Goal: Information Seeking & Learning: Learn about a topic

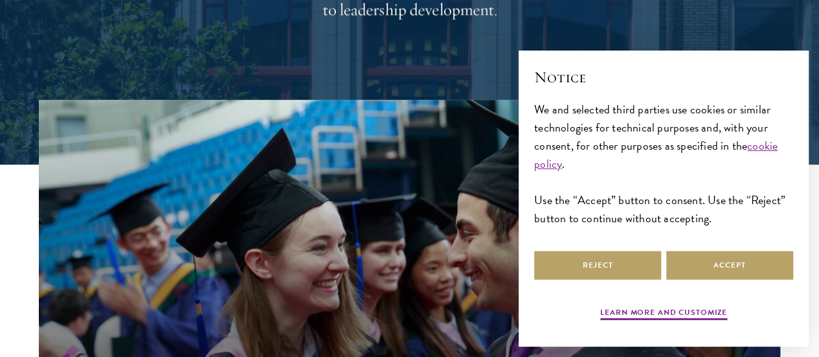
scroll to position [286, 0]
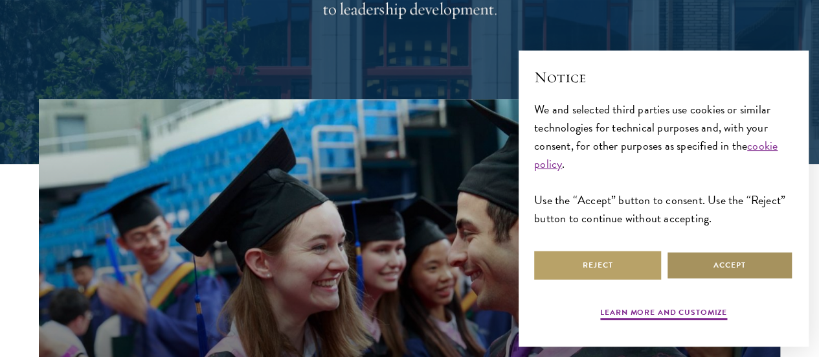
click at [700, 256] on button "Accept" at bounding box center [729, 265] width 127 height 29
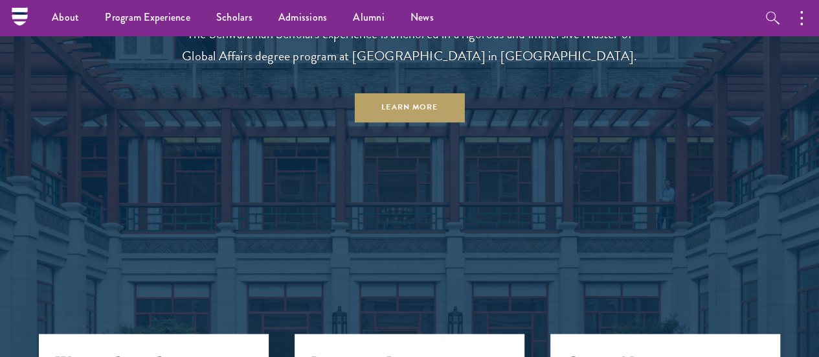
scroll to position [1091, 0]
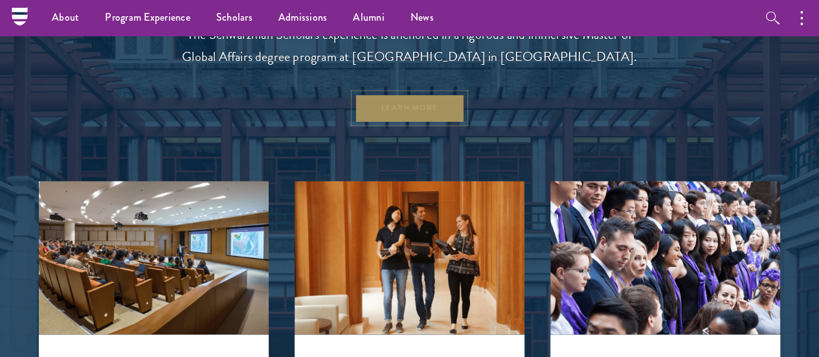
click at [424, 122] on link "Learn More" at bounding box center [409, 107] width 111 height 29
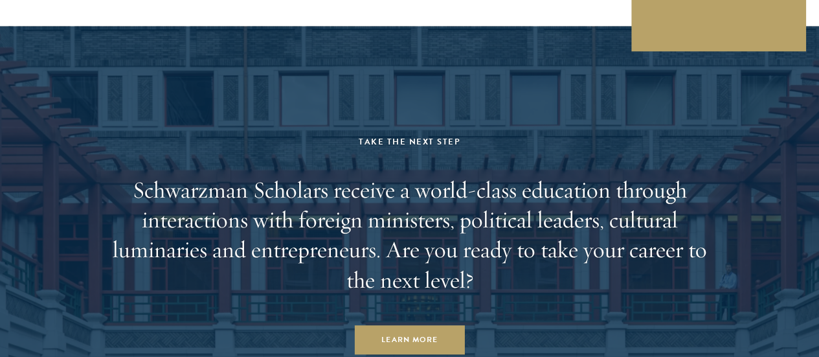
scroll to position [6549, 0]
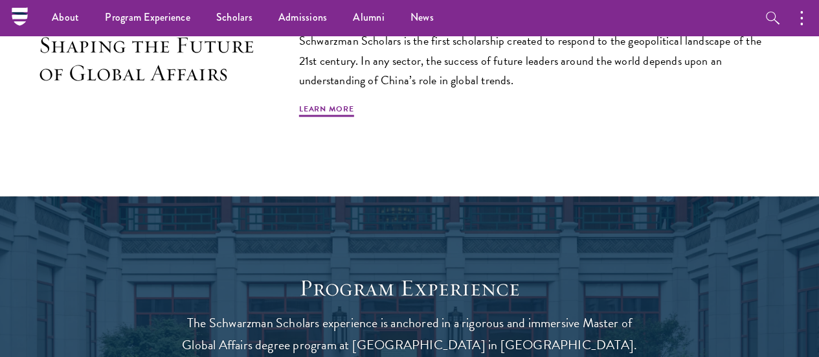
scroll to position [795, 0]
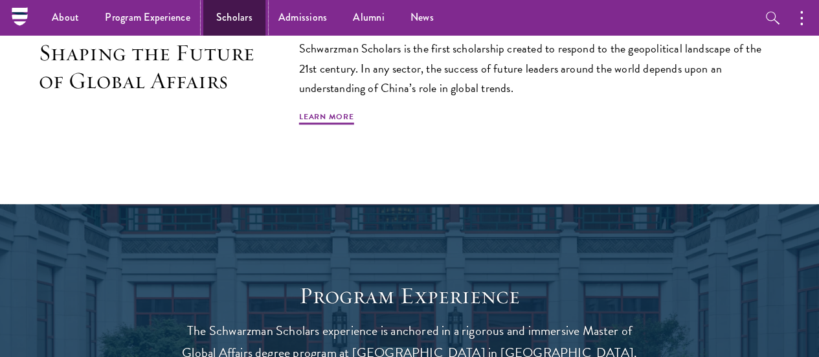
click at [236, 20] on link "Scholars" at bounding box center [234, 18] width 62 height 36
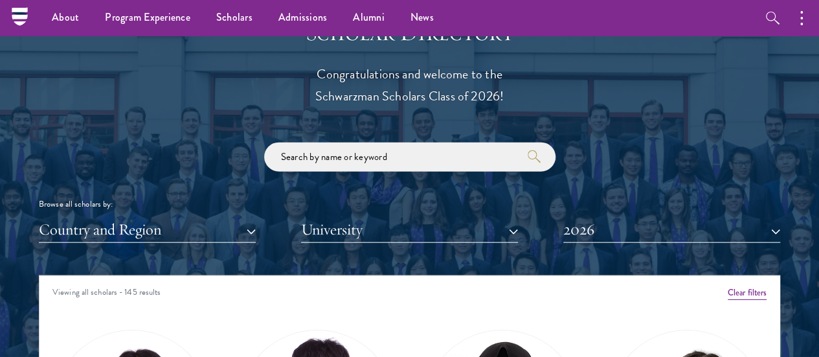
scroll to position [1382, 0]
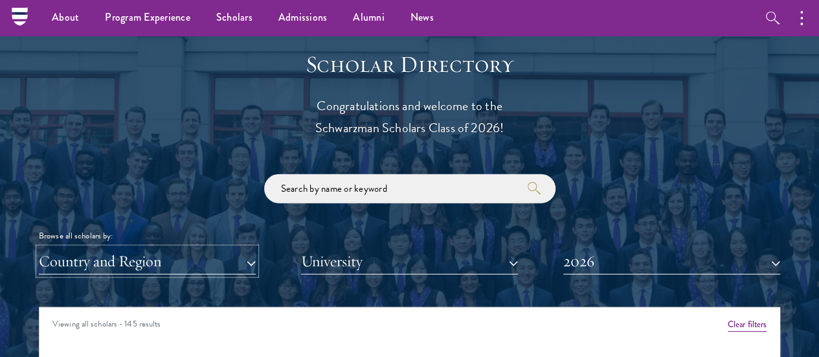
click at [203, 248] on button "Country and Region" at bounding box center [147, 261] width 217 height 27
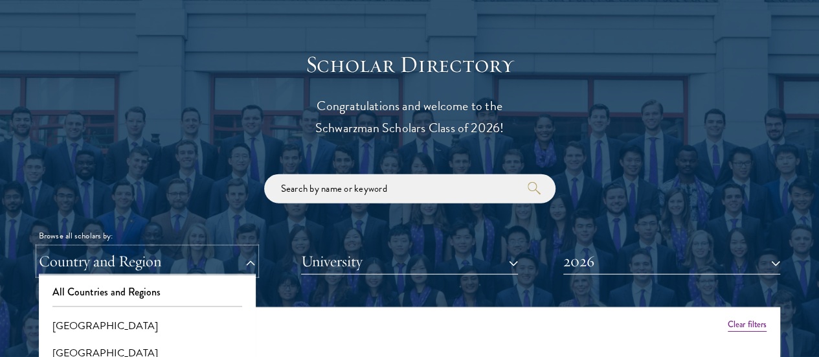
scroll to position [1511, 0]
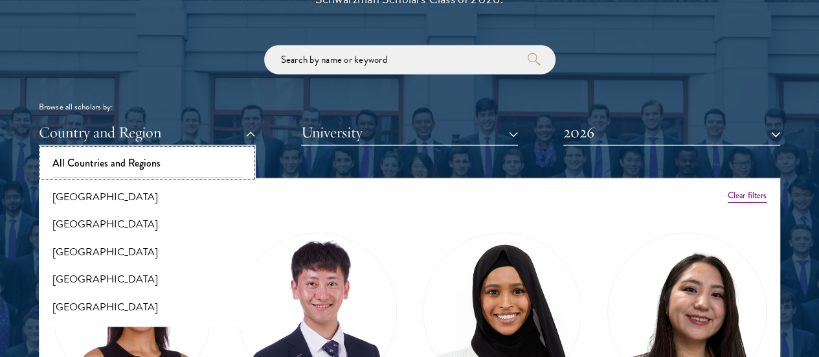
click at [194, 150] on button "All Countries and Regions" at bounding box center [147, 163] width 209 height 27
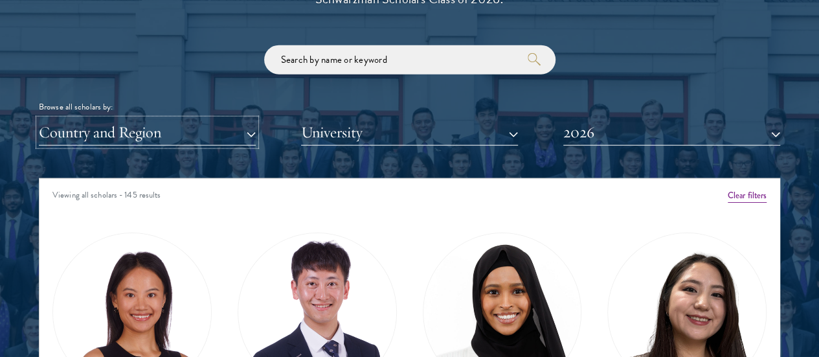
click at [206, 119] on button "Country and Region" at bounding box center [147, 132] width 217 height 27
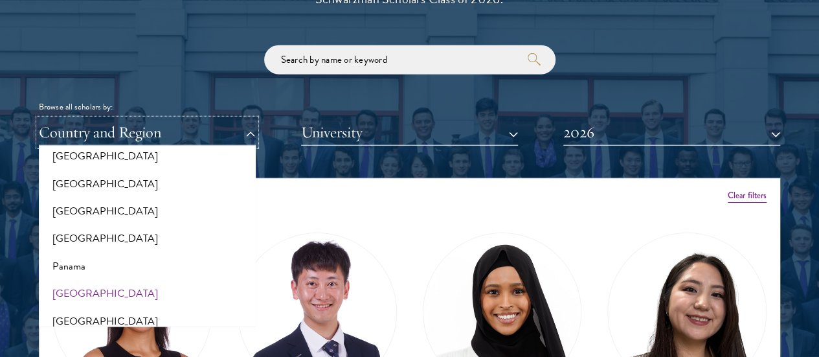
scroll to position [1863, 0]
click at [105, 199] on button "[GEOGRAPHIC_DATA]" at bounding box center [147, 212] width 209 height 27
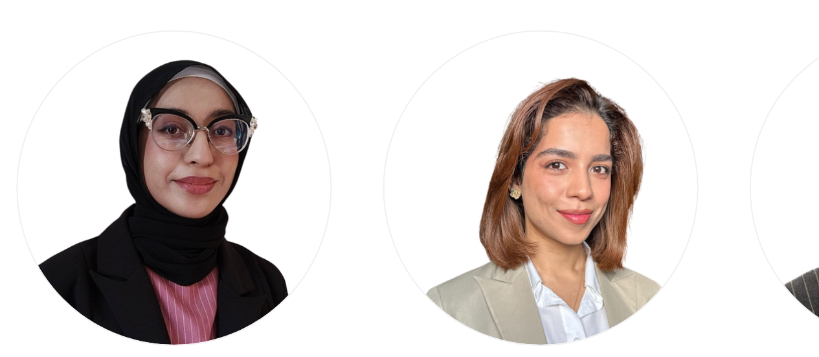
scroll to position [1624, 0]
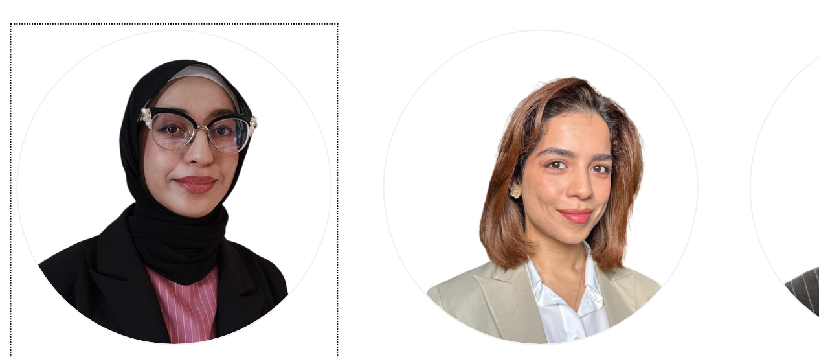
click at [148, 339] on div "View Bio" at bounding box center [132, 344] width 31 height 10
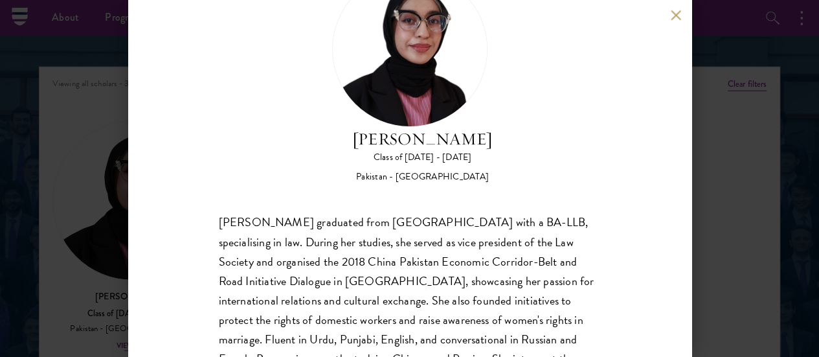
scroll to position [68, 0]
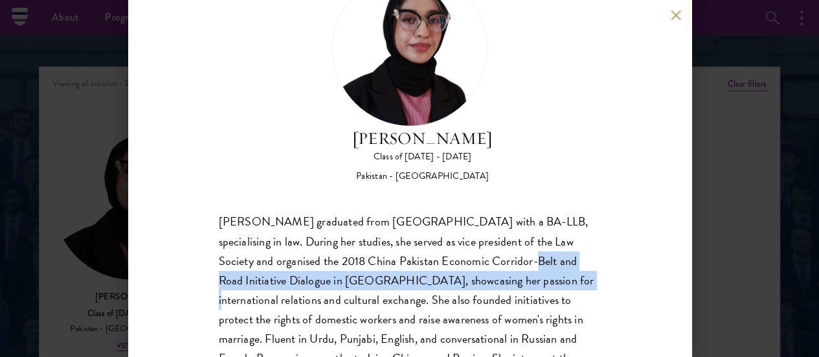
drag, startPoint x: 513, startPoint y: 207, endPoint x: 582, endPoint y: 222, distance: 71.0
click at [582, 222] on div "[PERSON_NAME] graduated from [GEOGRAPHIC_DATA] with a BA-LLB, specialising in l…" at bounding box center [410, 309] width 382 height 194
click at [339, 233] on div "[PERSON_NAME] graduated from [GEOGRAPHIC_DATA] with a BA-LLB, specialising in l…" at bounding box center [410, 309] width 382 height 194
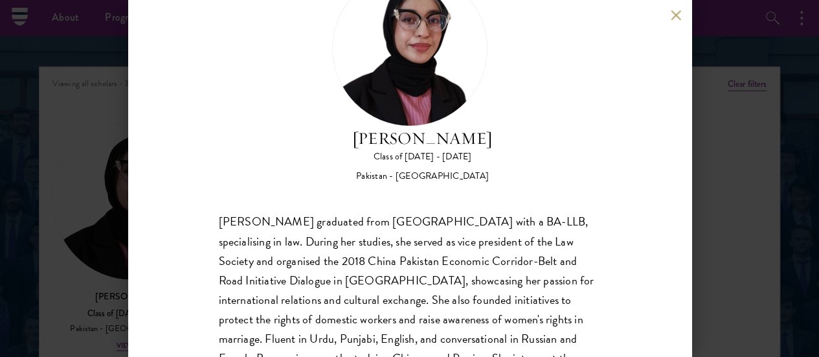
scroll to position [119, 0]
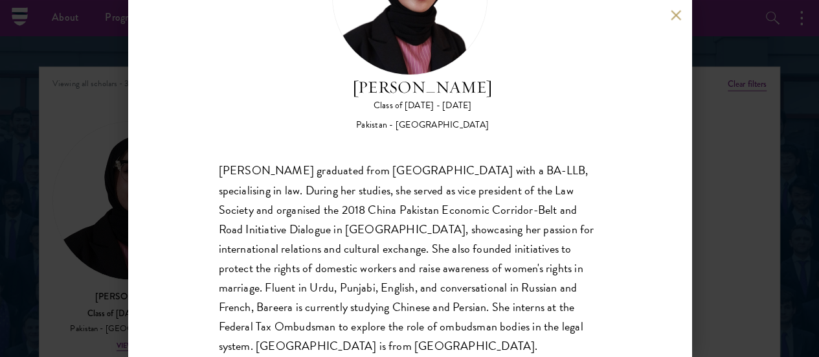
click at [16, 229] on div "Bree Javed Class of [DATE] - [DATE] [GEOGRAPHIC_DATA] - [GEOGRAPHIC_DATA] [PERS…" at bounding box center [409, 178] width 819 height 357
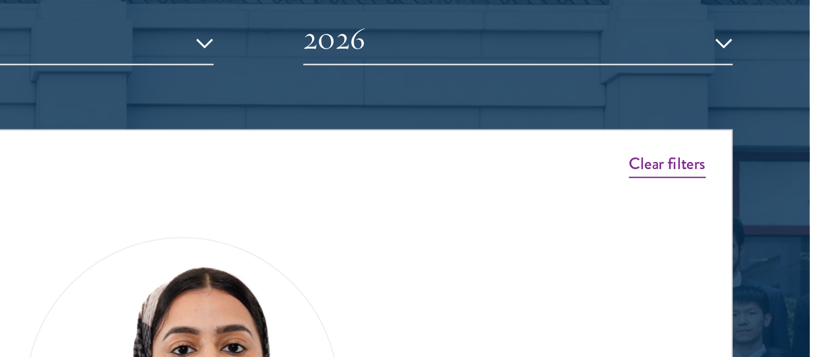
scroll to position [1624, 0]
